Goal: Task Accomplishment & Management: Use online tool/utility

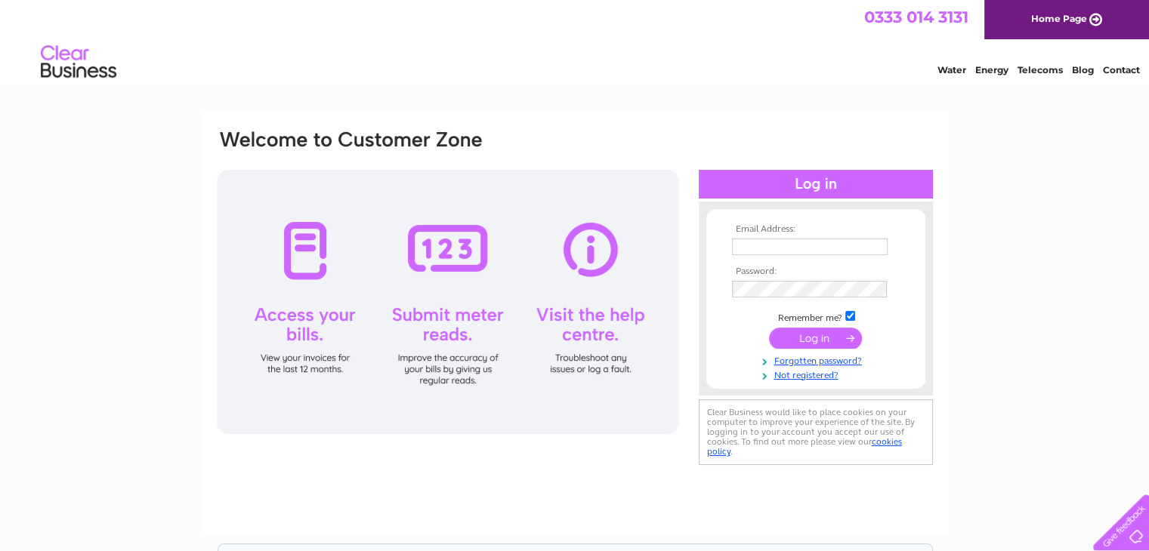
click at [745, 245] on input "text" at bounding box center [810, 247] width 156 height 17
type input "morningsidetailors@hotmail.com"
click at [828, 339] on input "submit" at bounding box center [815, 338] width 93 height 21
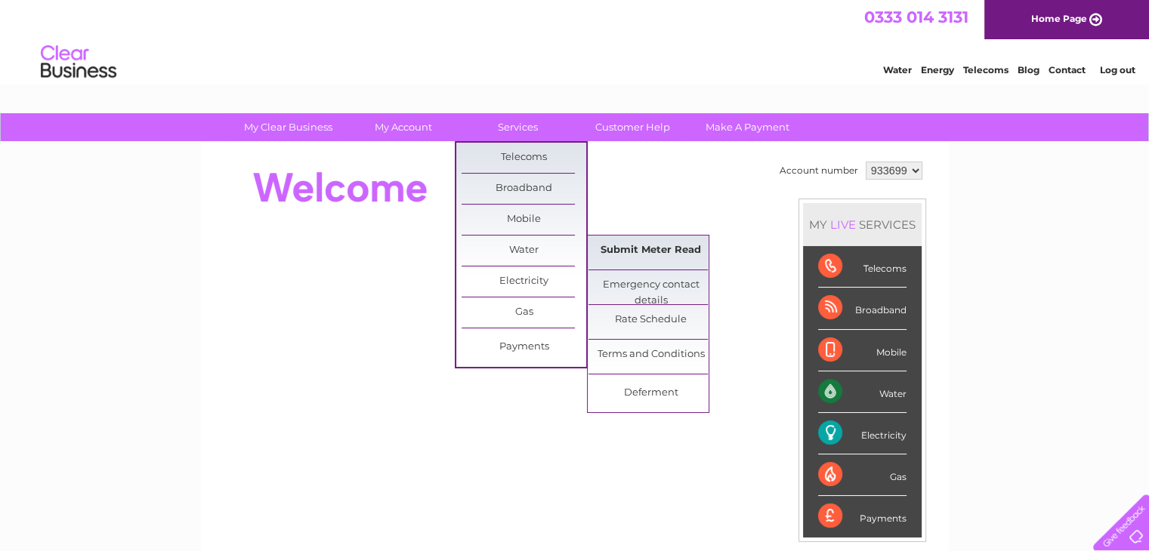
click at [619, 250] on link "Submit Meter Read" at bounding box center [650, 251] width 125 height 30
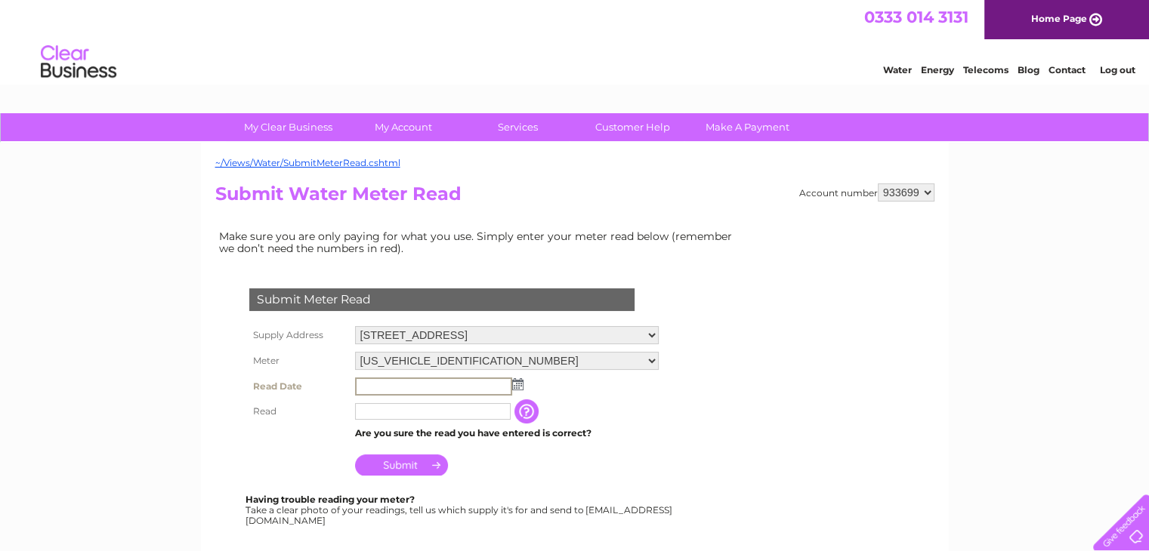
click at [431, 381] on input "text" at bounding box center [433, 387] width 157 height 18
click at [515, 381] on img at bounding box center [516, 384] width 11 height 12
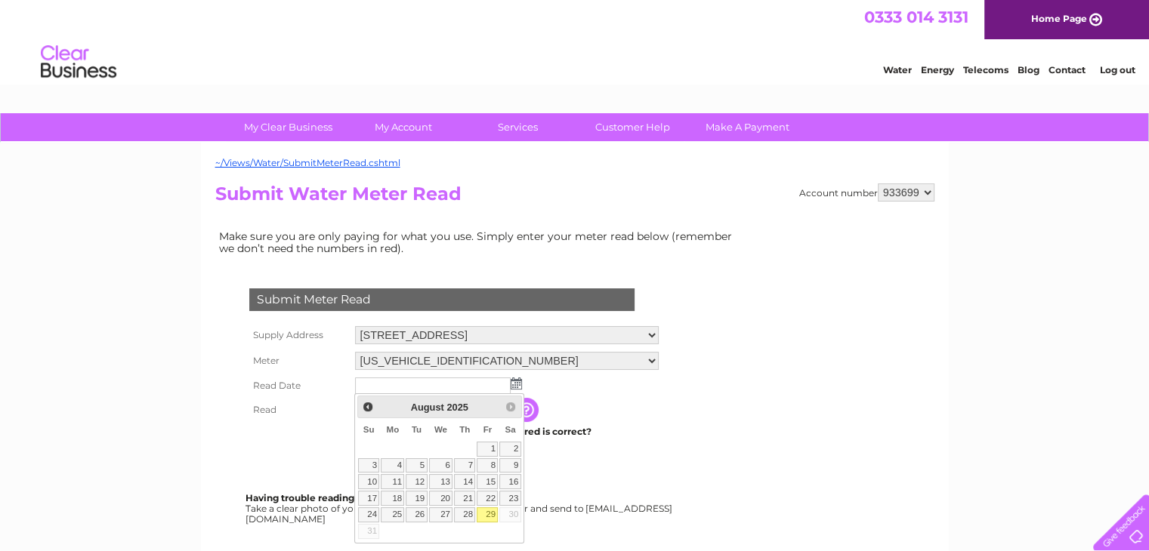
click at [489, 515] on link "29" at bounding box center [487, 515] width 21 height 15
type input "[DATE]"
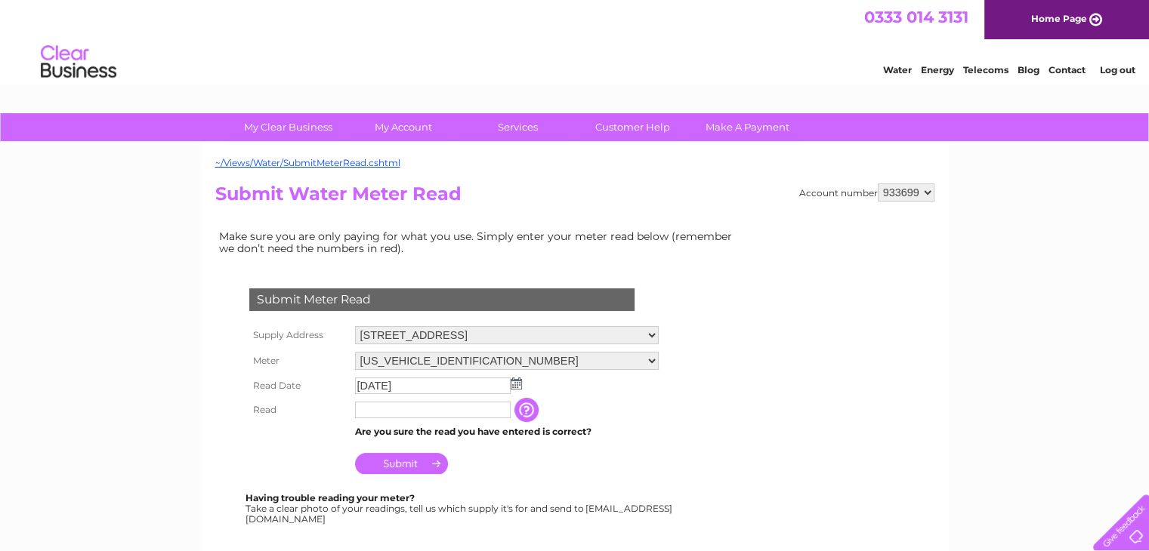
click at [384, 418] on td at bounding box center [432, 410] width 163 height 24
click at [387, 412] on input "text" at bounding box center [433, 411] width 157 height 18
type input "52"
click at [410, 464] on input "Submit" at bounding box center [401, 463] width 93 height 21
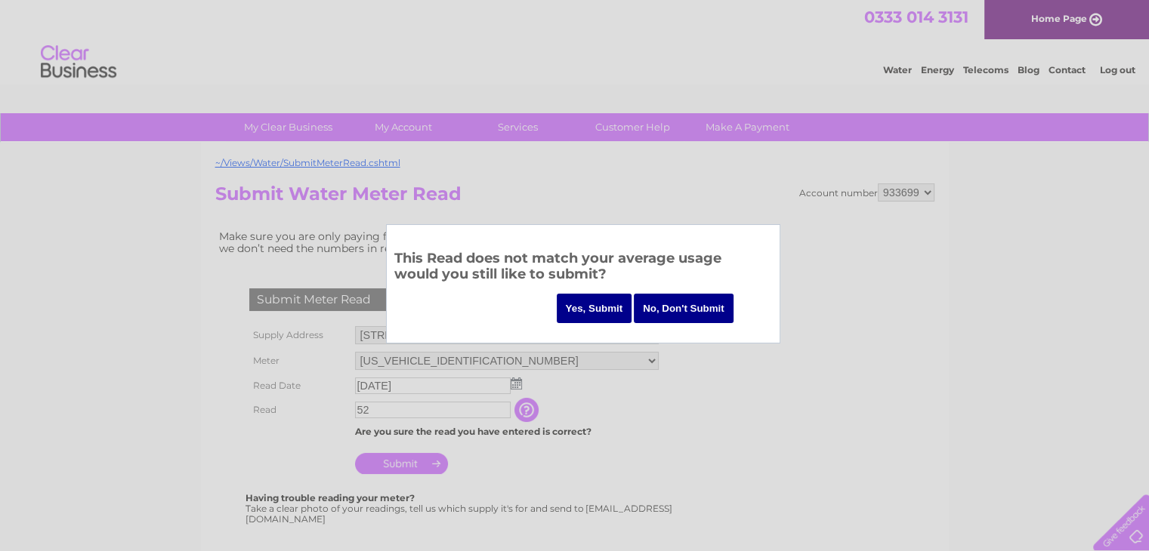
click at [592, 308] on input "Yes, Submit" at bounding box center [595, 308] width 76 height 29
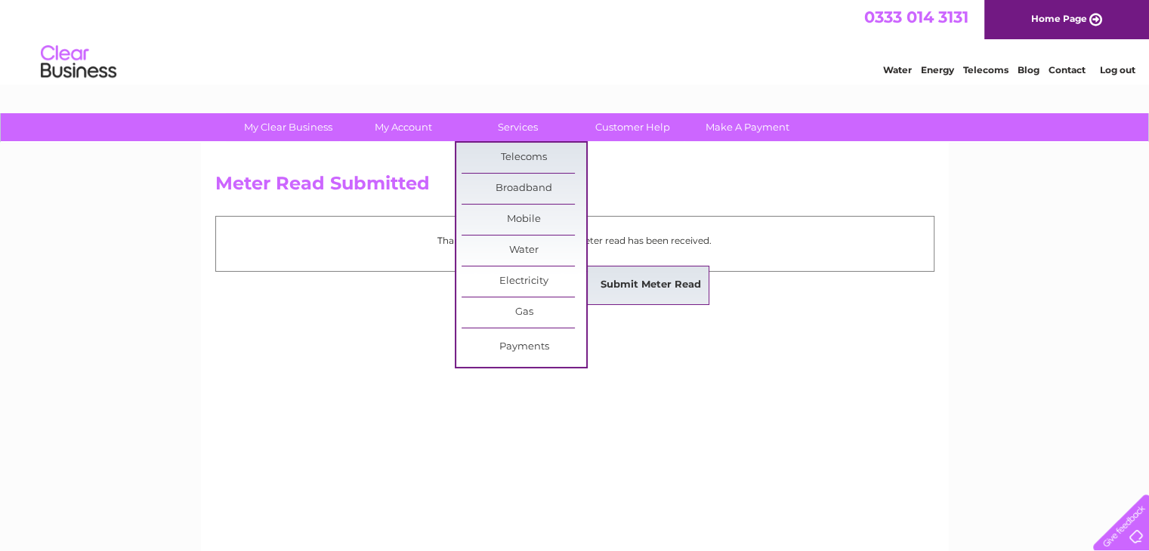
click at [641, 285] on link "Submit Meter Read" at bounding box center [650, 285] width 125 height 30
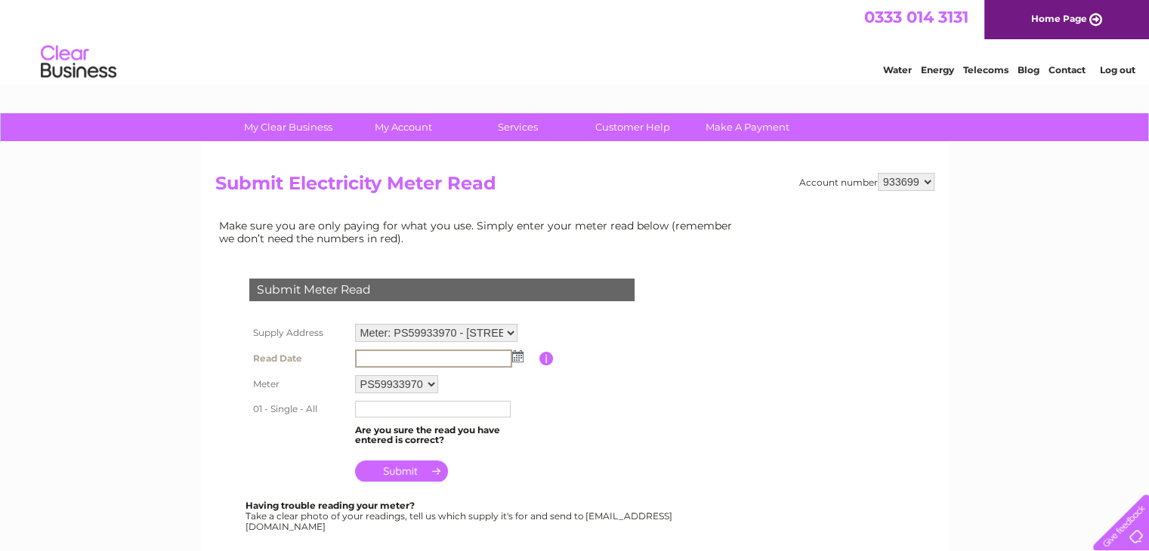
click at [405, 355] on input "text" at bounding box center [433, 359] width 157 height 18
click at [520, 356] on img at bounding box center [516, 356] width 11 height 12
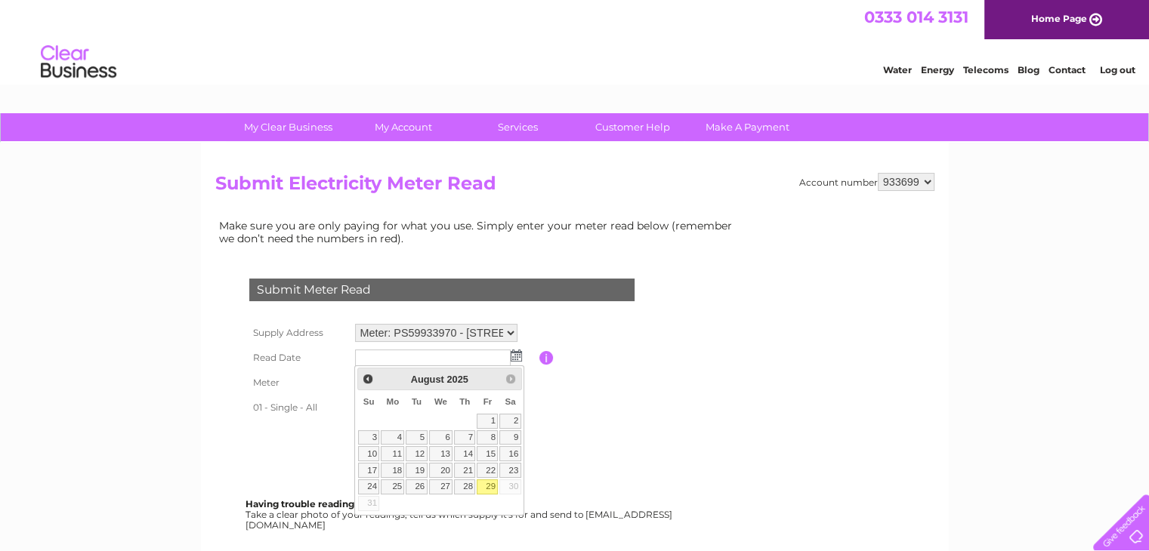
click at [488, 486] on link "29" at bounding box center [487, 487] width 21 height 15
type input "2025/08/29"
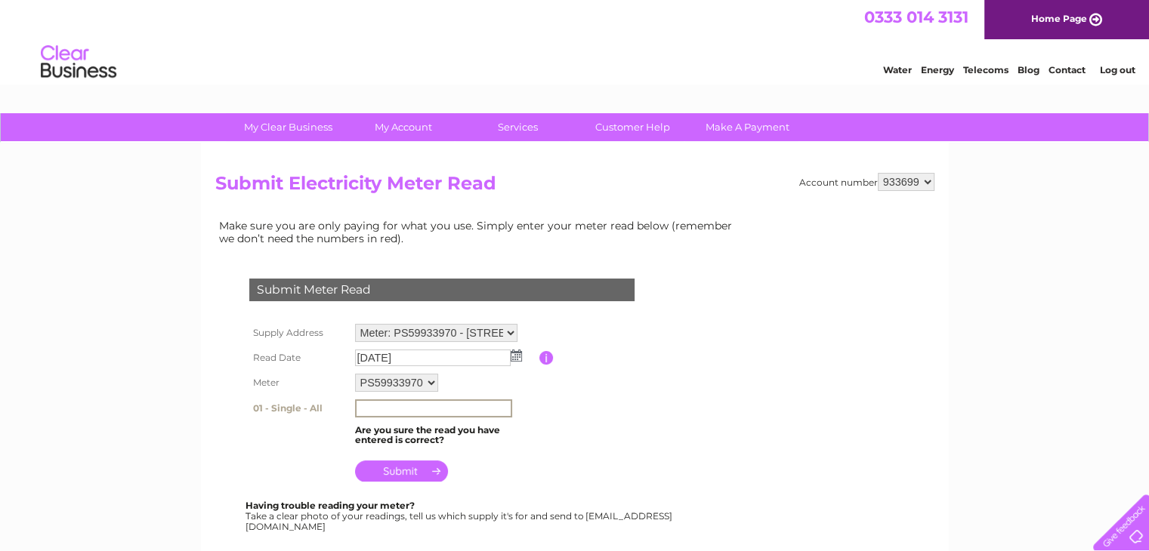
click at [384, 403] on input "text" at bounding box center [433, 409] width 157 height 18
type input "5"
type input "142499"
click at [390, 474] on input "submit" at bounding box center [401, 469] width 93 height 21
